Goal: Navigation & Orientation: Go to known website

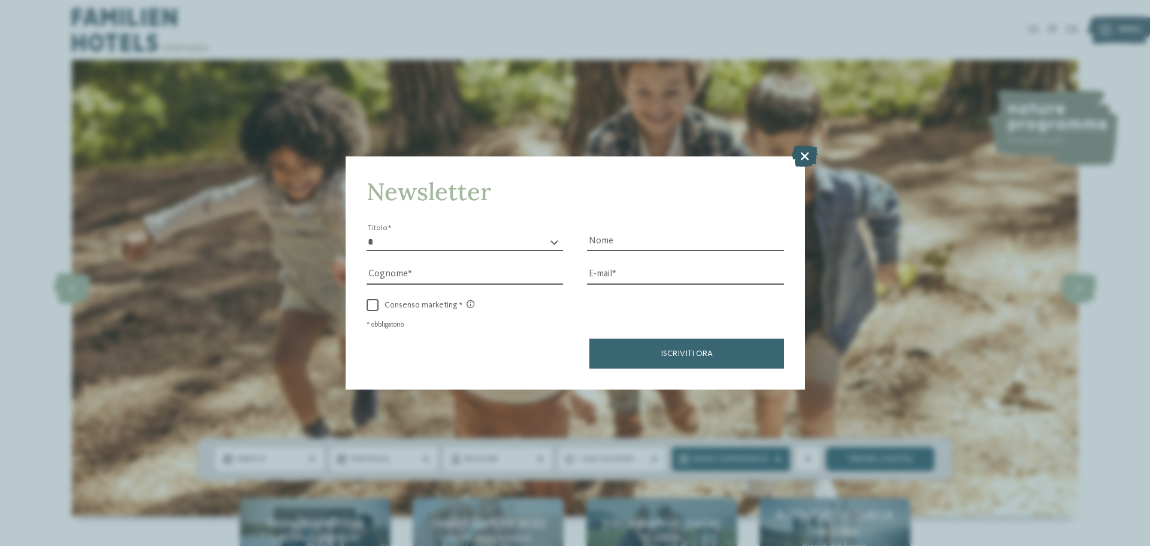
click at [803, 153] on icon at bounding box center [805, 156] width 26 height 21
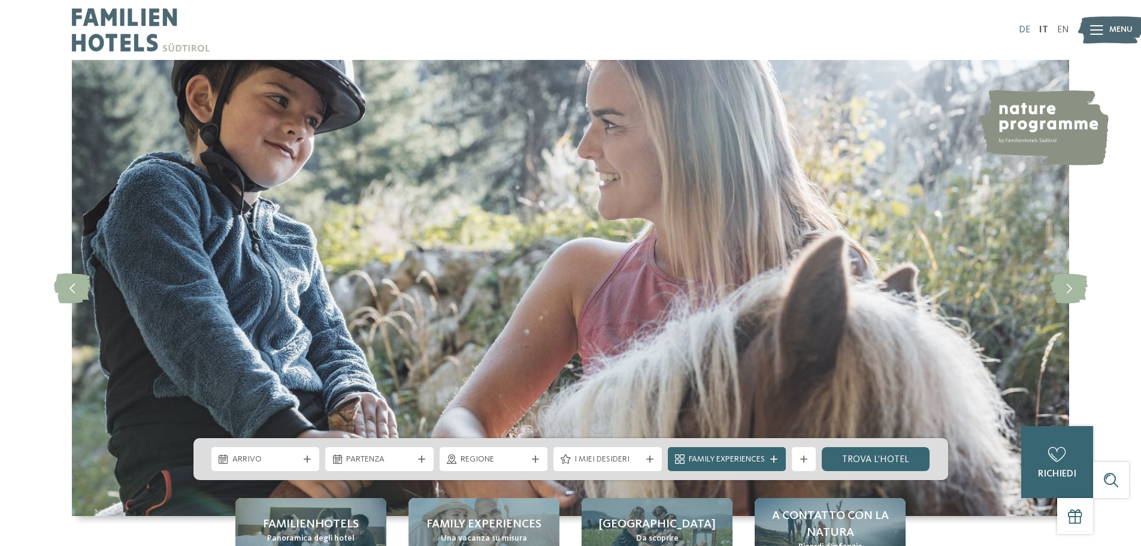
click at [1024, 31] on link "DE" at bounding box center [1024, 30] width 11 height 10
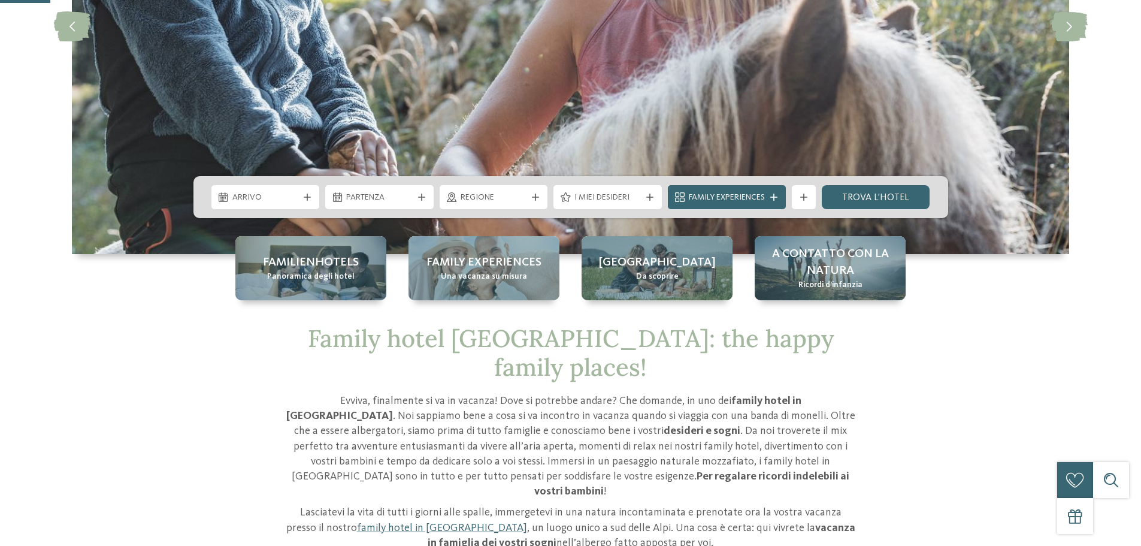
scroll to position [300, 0]
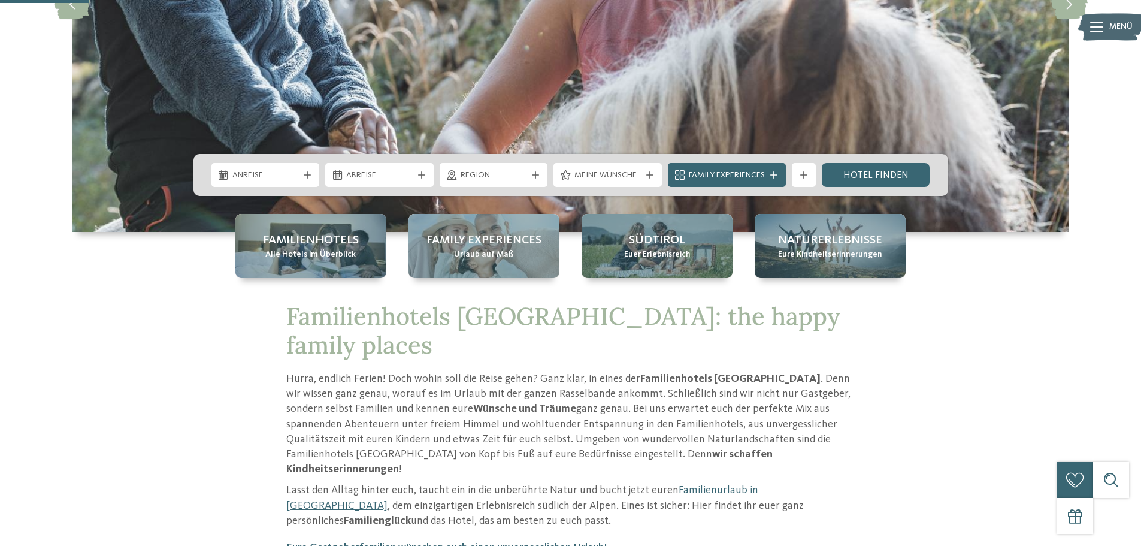
scroll to position [539, 0]
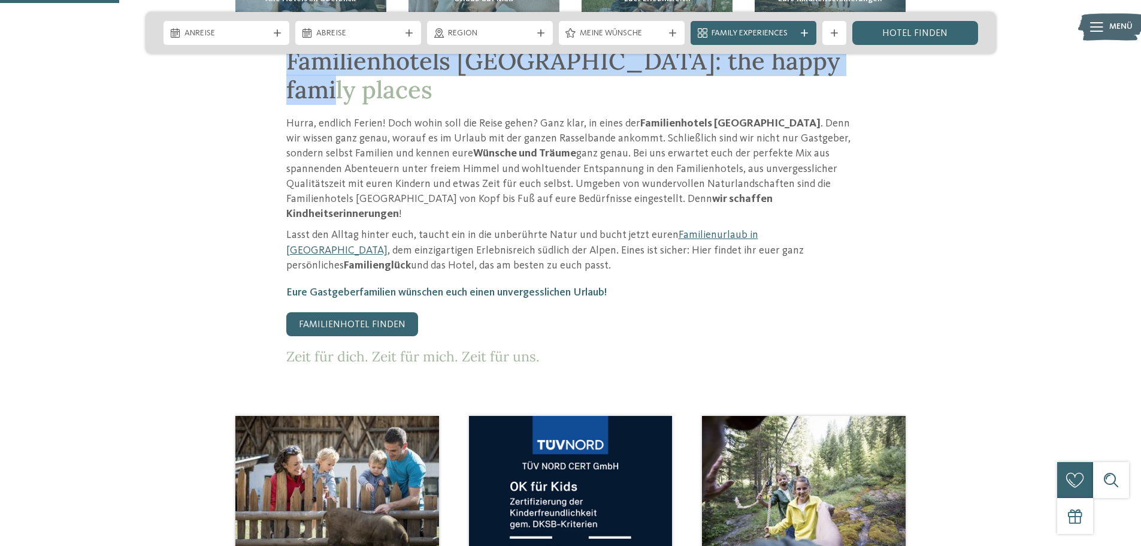
drag, startPoint x: 288, startPoint y: 69, endPoint x: 821, endPoint y: 63, distance: 533.2
click at [821, 63] on span "Familienhotels [GEOGRAPHIC_DATA]: the happy family places" at bounding box center [563, 75] width 554 height 59
click at [847, 61] on h1 "Familienhotels [GEOGRAPHIC_DATA]: the happy family places" at bounding box center [570, 76] width 569 height 58
drag, startPoint x: 283, startPoint y: 66, endPoint x: 827, endPoint y: 62, distance: 543.4
click at [827, 62] on div "Familienhotels [GEOGRAPHIC_DATA]: the happy family places Hurra, endlich Ferien…" at bounding box center [571, 206] width 815 height 318
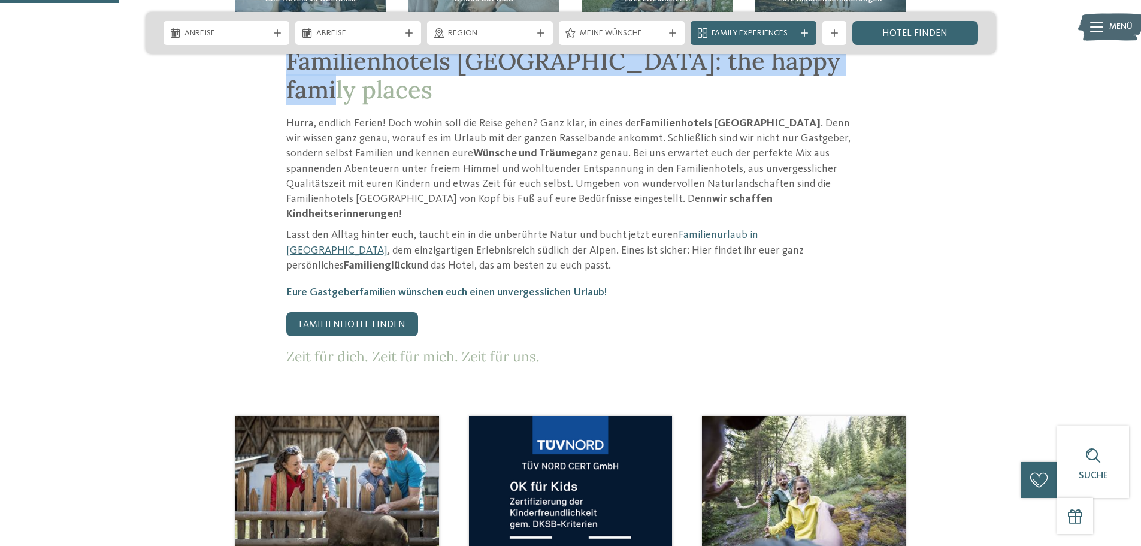
copy span "Familienhotels [GEOGRAPHIC_DATA]: the happy family places"
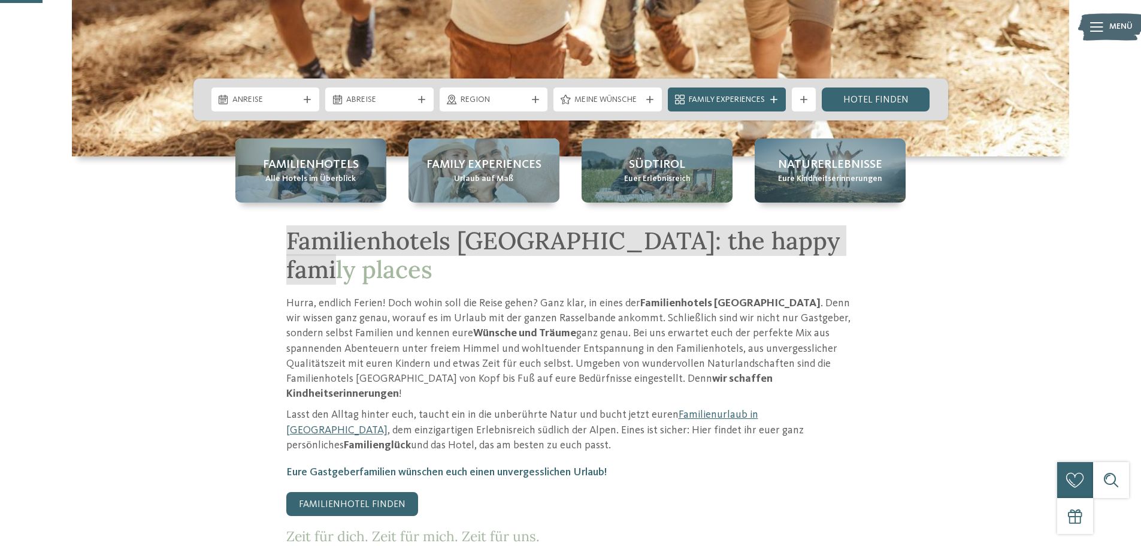
scroll to position [0, 0]
